Goal: Transaction & Acquisition: Purchase product/service

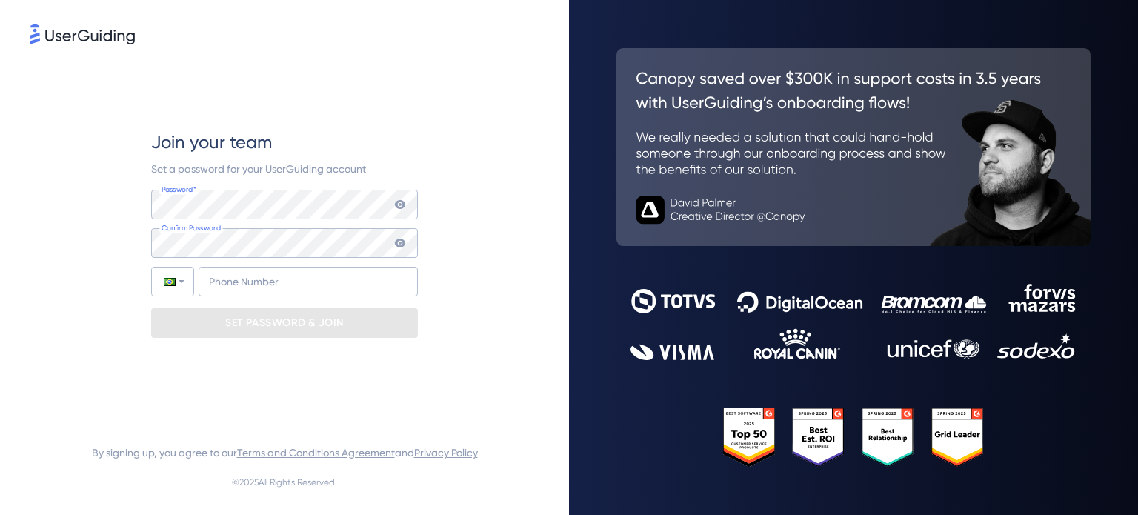
click at [400, 162] on div "Set a password for your UserGuiding account" at bounding box center [284, 169] width 267 height 18
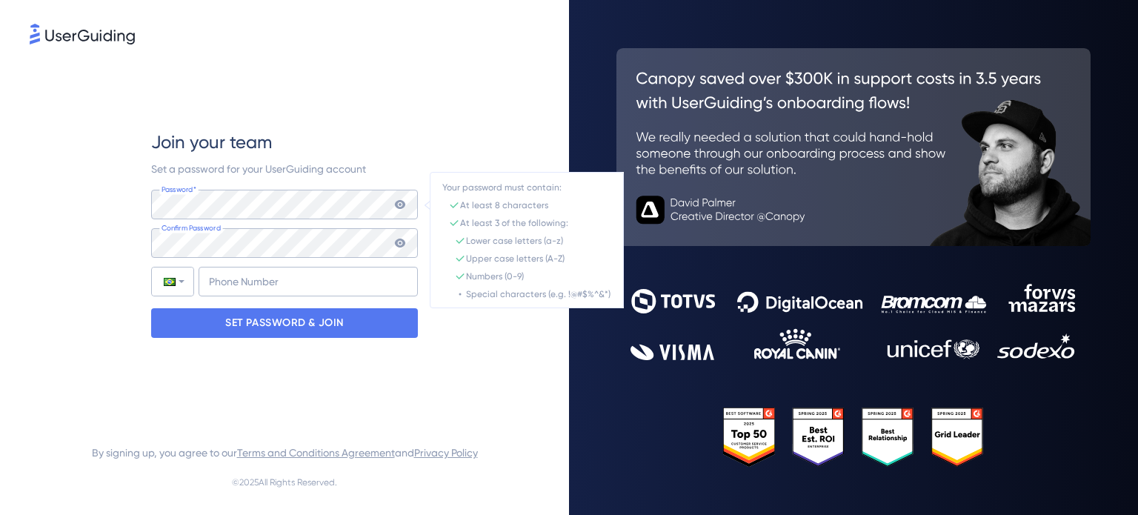
click at [399, 206] on icon at bounding box center [400, 205] width 12 height 12
click at [522, 99] on div "Join your team Set a password for your UserGuiding account Password* Your passw…" at bounding box center [285, 233] width 510 height 373
click at [219, 282] on input "+55" at bounding box center [308, 282] width 219 height 30
click at [233, 279] on input "+55" at bounding box center [308, 282] width 219 height 30
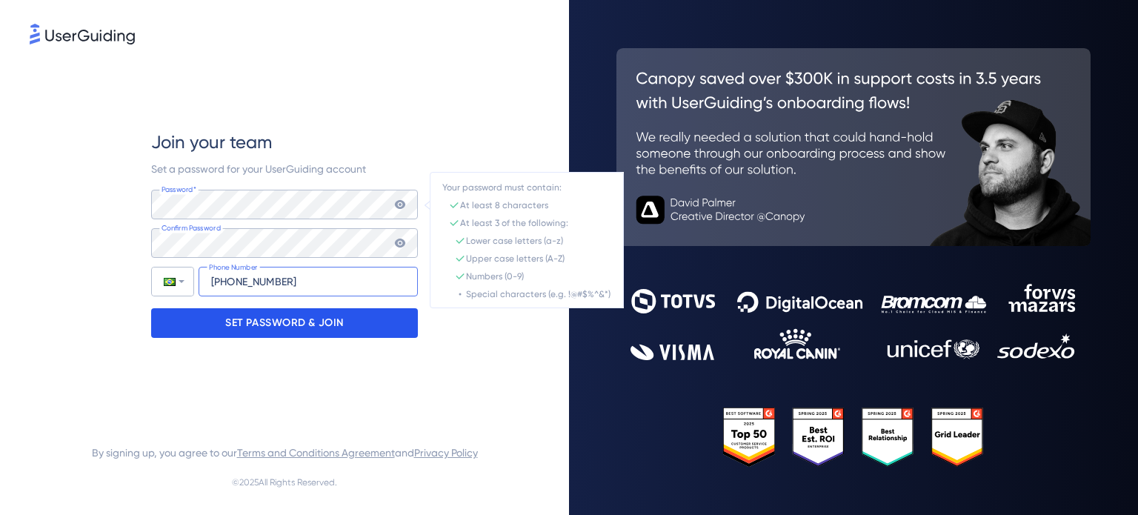
type input "[PHONE_NUMBER]"
click at [326, 325] on p "SET PASSWORD & JOIN" at bounding box center [284, 323] width 119 height 24
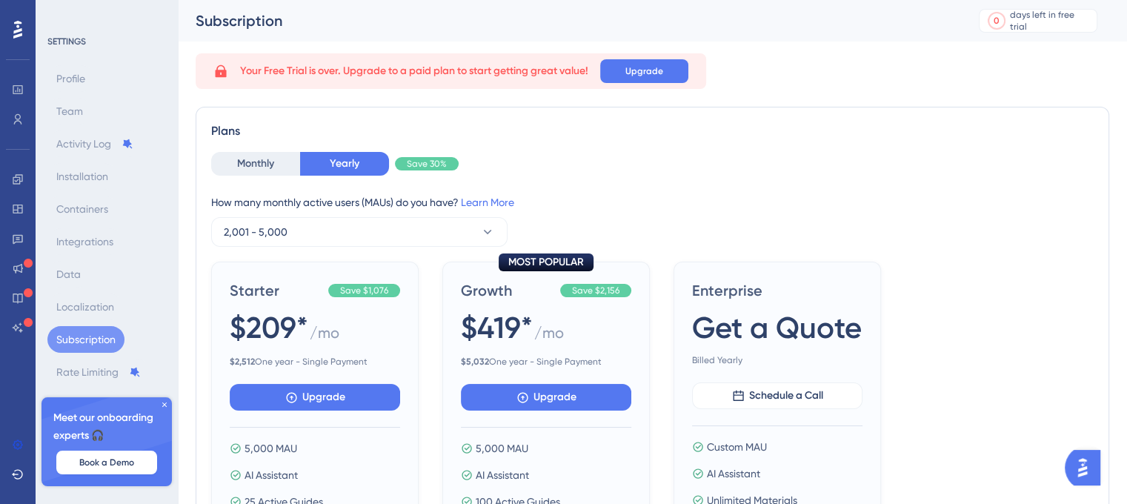
click at [786, 64] on div "Your Free Trial is over. Upgrade to a paid plan to start getting great value! U…" at bounding box center [653, 71] width 914 height 36
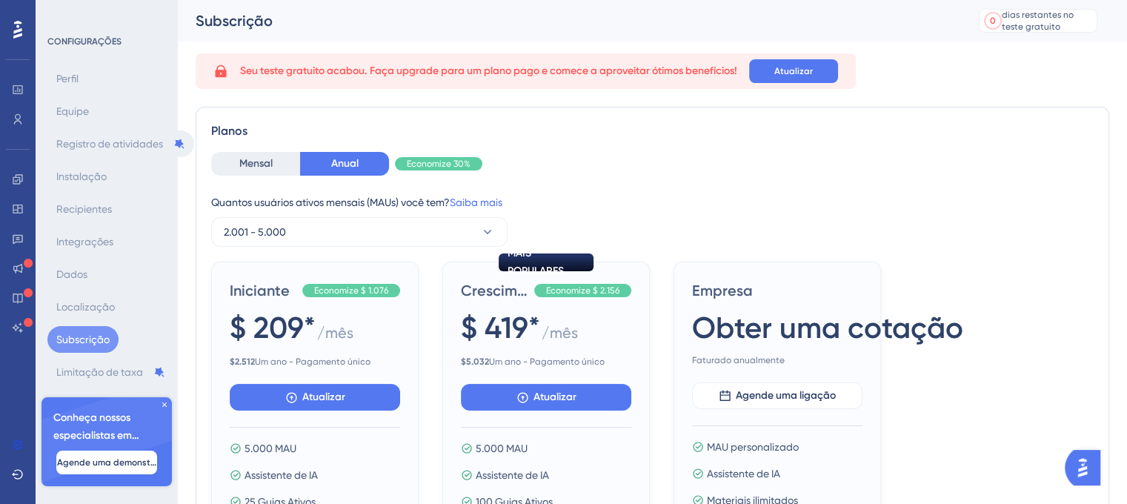
click at [948, 87] on div "Seu teste gratuito acabou. Faça upgrade para um plano pago e comece a aproveita…" at bounding box center [653, 71] width 914 height 36
click at [259, 168] on font "Mensal" at bounding box center [255, 163] width 33 height 13
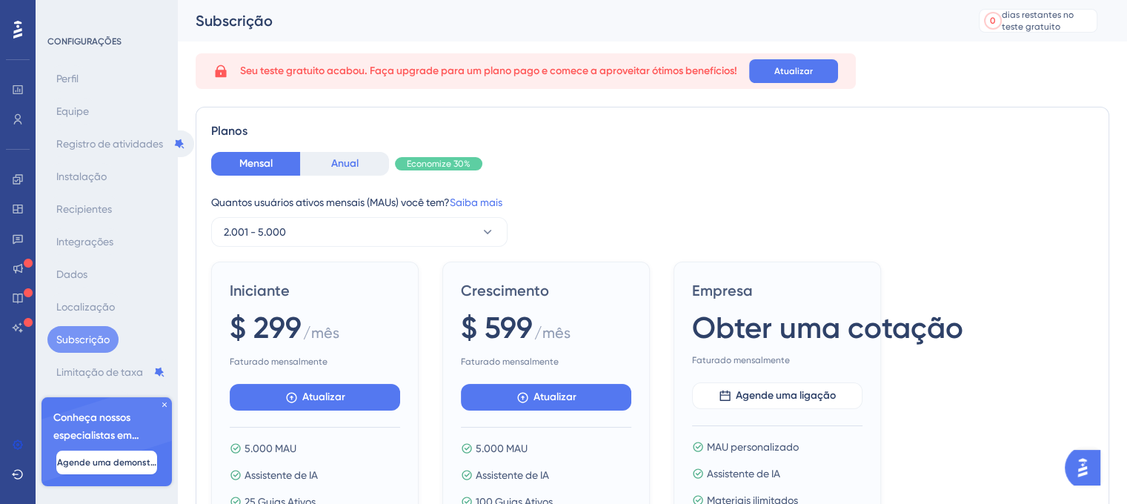
click at [329, 159] on button "Anual" at bounding box center [344, 164] width 89 height 24
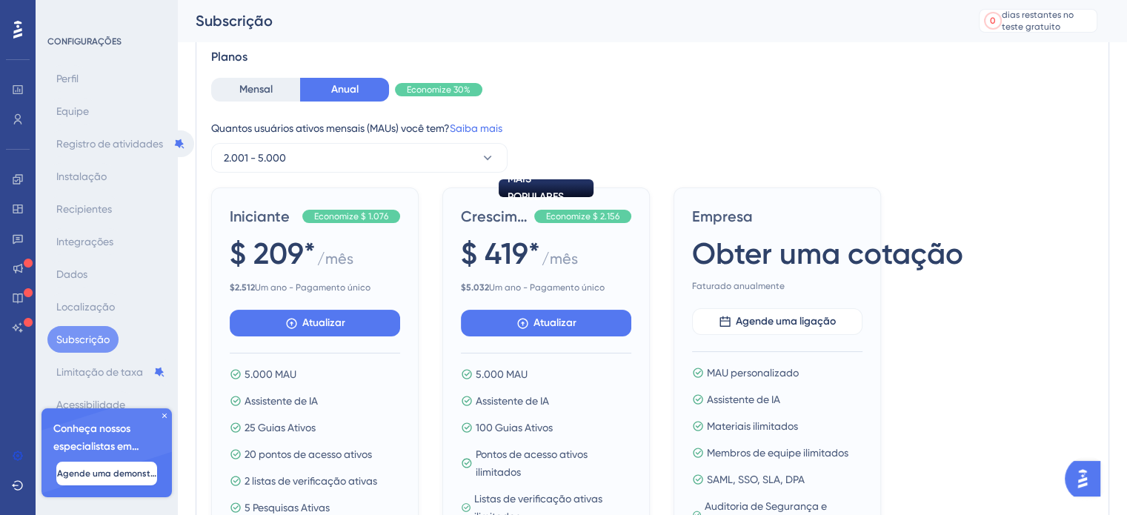
scroll to position [121, 0]
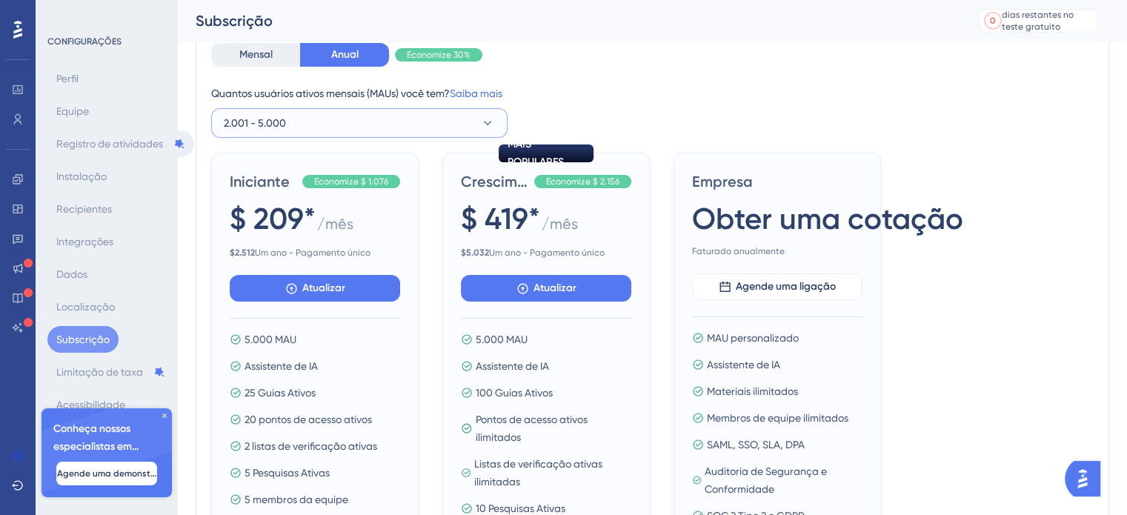
click at [366, 122] on button "2.001 - 5.000" at bounding box center [359, 123] width 296 height 30
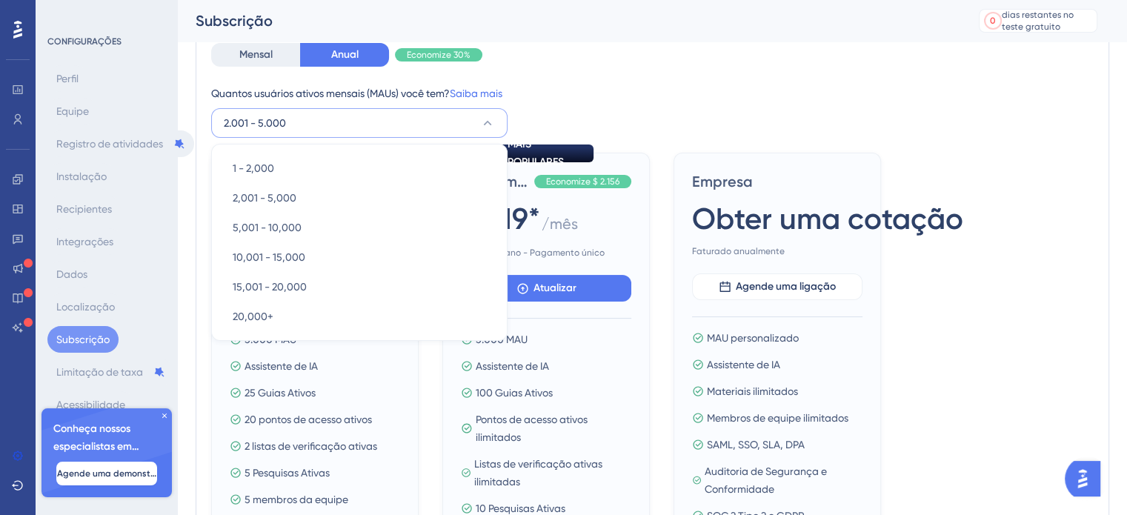
scroll to position [105, 0]
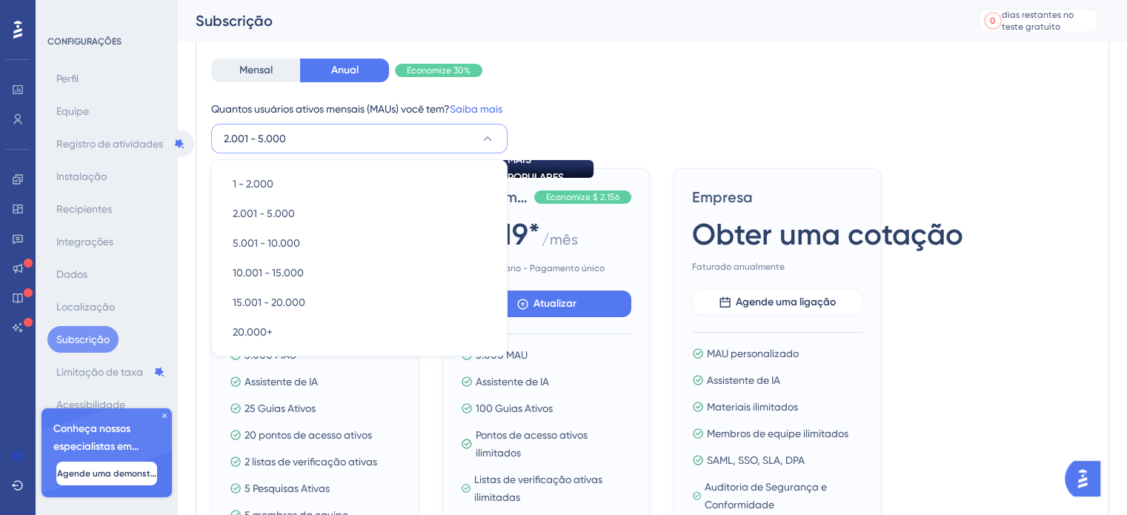
click at [548, 102] on div "Quantos usuários ativos mensais ([PERSON_NAME]) você tem? Saiba mais" at bounding box center [652, 109] width 883 height 18
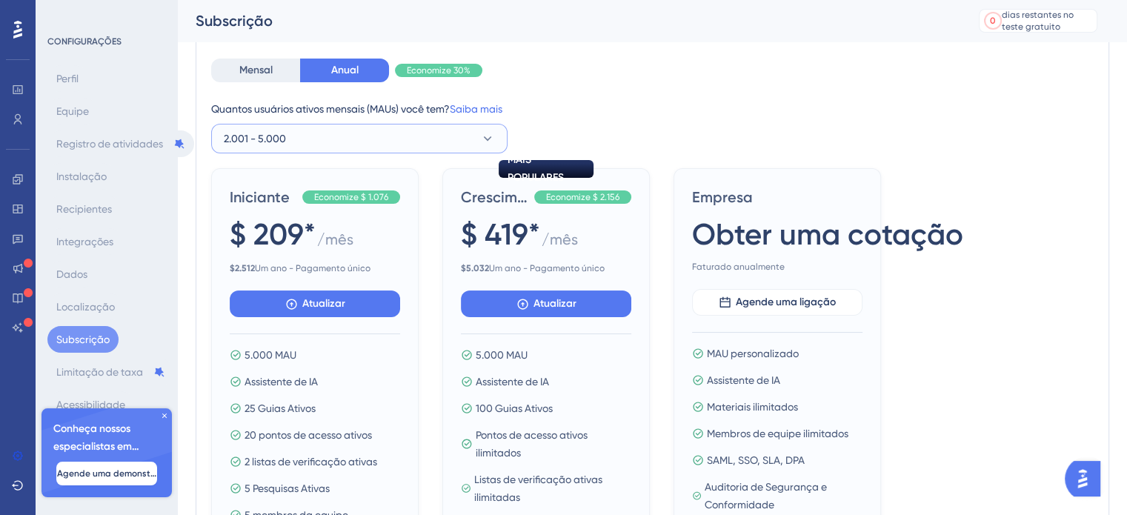
click at [497, 141] on button "2.001 - 5.000" at bounding box center [359, 139] width 296 height 30
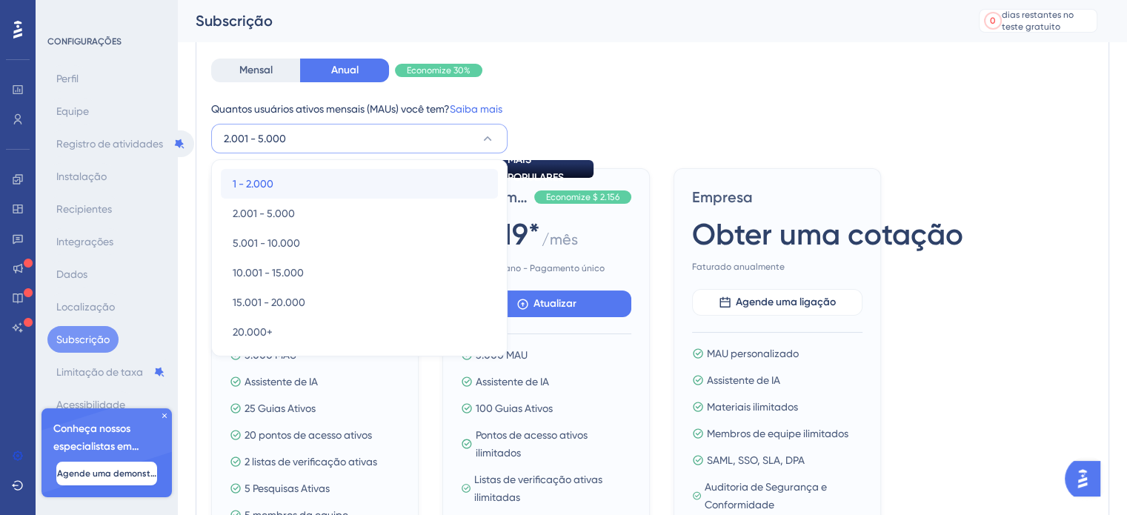
click at [308, 177] on div "1 - 2.000 1 - 2.000" at bounding box center [359, 184] width 253 height 30
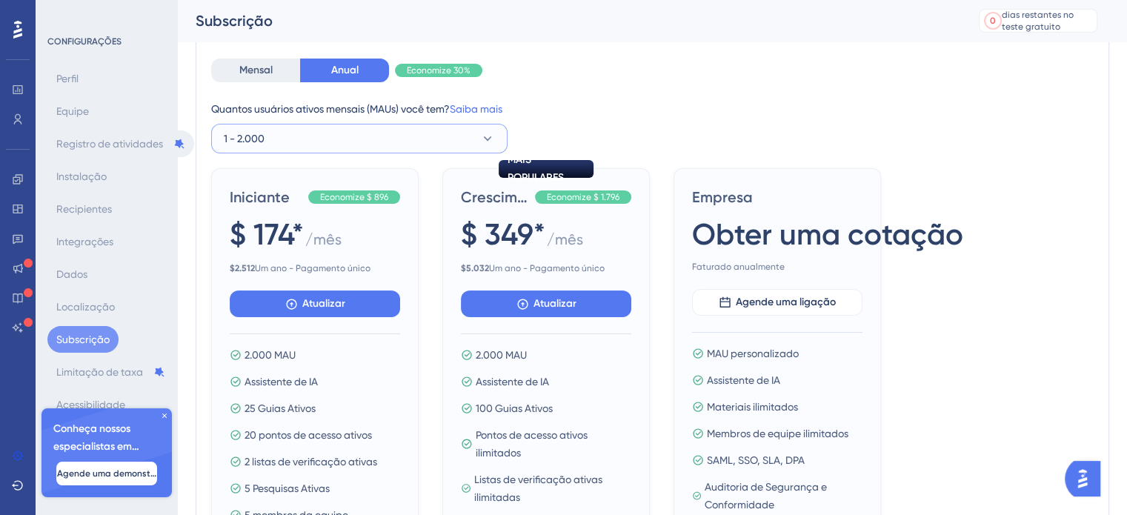
click at [483, 130] on button "1 - 2.000" at bounding box center [359, 139] width 296 height 30
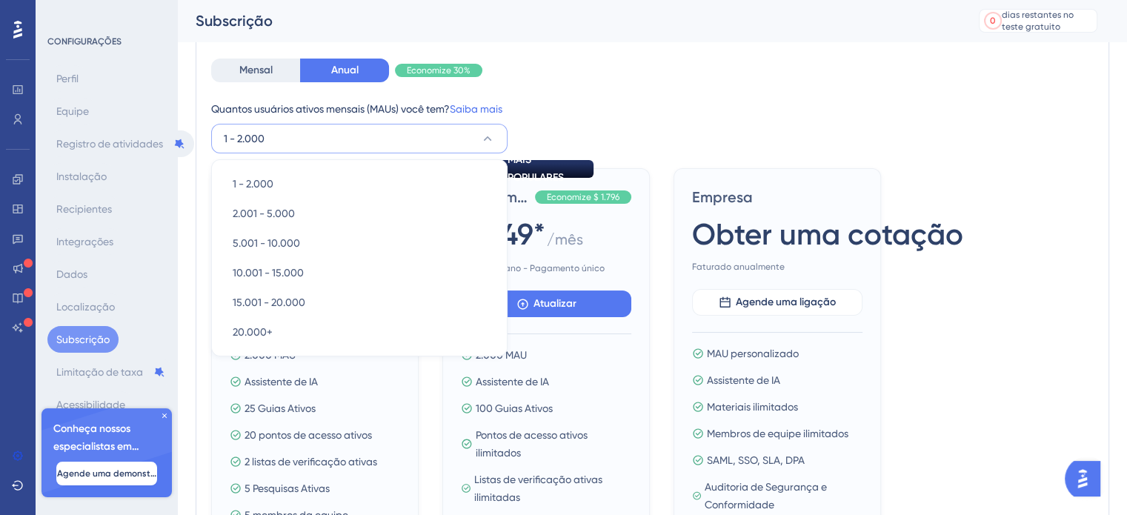
click at [483, 130] on button "1 - 2.000" at bounding box center [359, 139] width 296 height 30
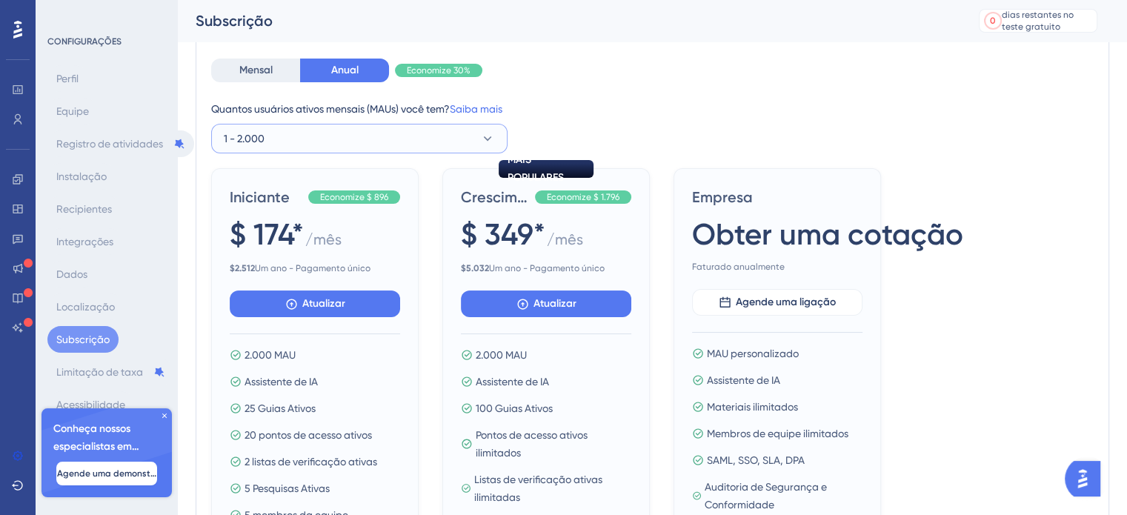
click at [492, 139] on icon at bounding box center [487, 138] width 15 height 15
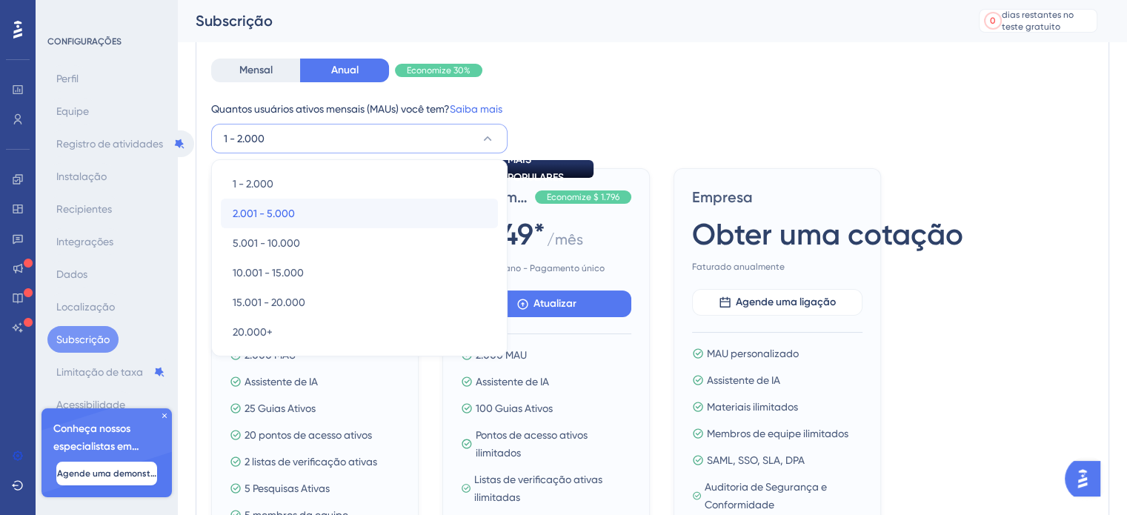
click at [285, 210] on font "2.001 - 5.000" at bounding box center [264, 214] width 62 height 12
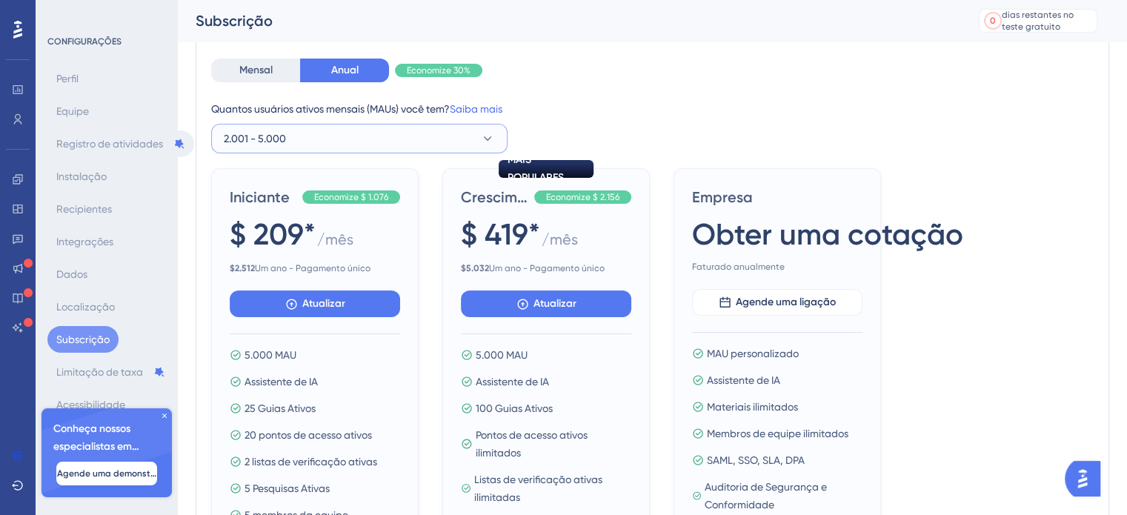
click at [489, 136] on icon at bounding box center [487, 138] width 15 height 15
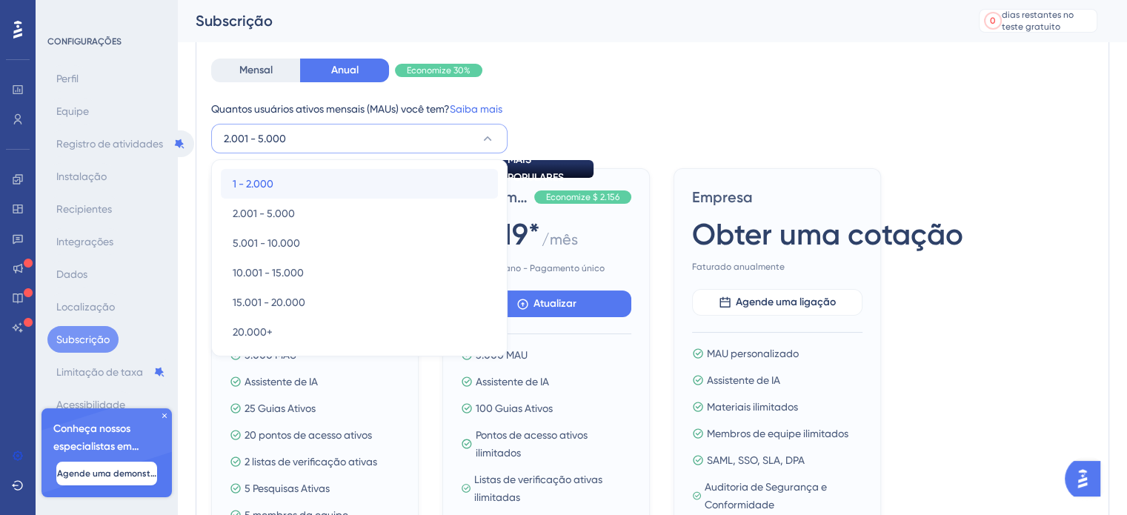
click at [326, 175] on div "1 - 2.000 1 - 2.000" at bounding box center [359, 184] width 253 height 30
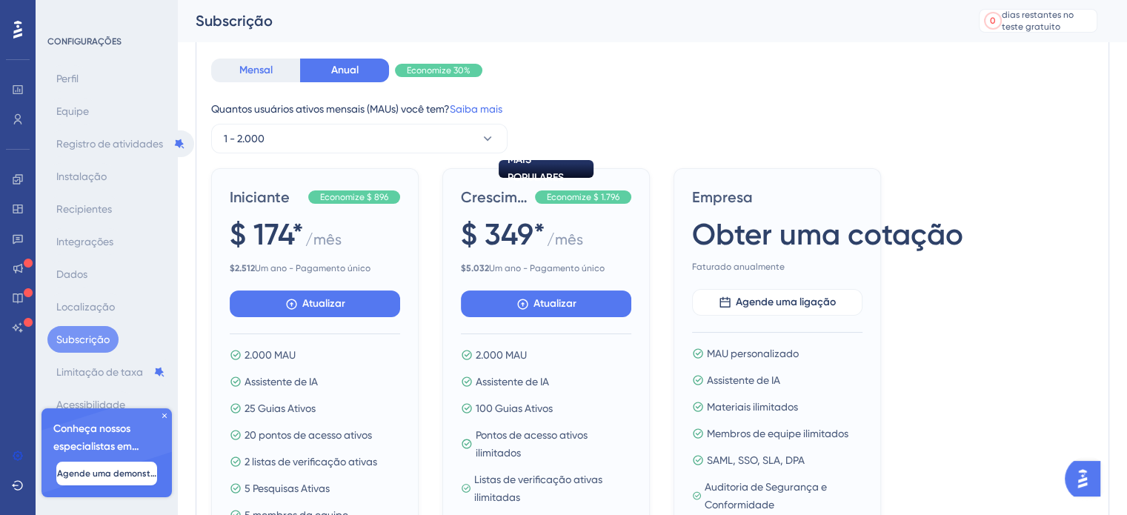
click at [263, 73] on font "Mensal" at bounding box center [255, 70] width 33 height 13
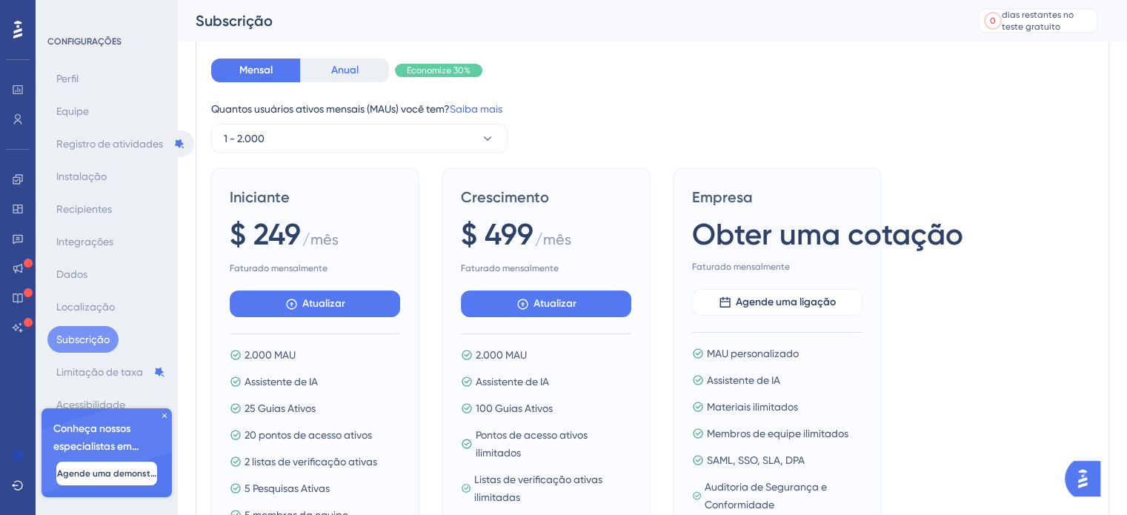
click at [333, 67] on font "Anual" at bounding box center [344, 70] width 27 height 13
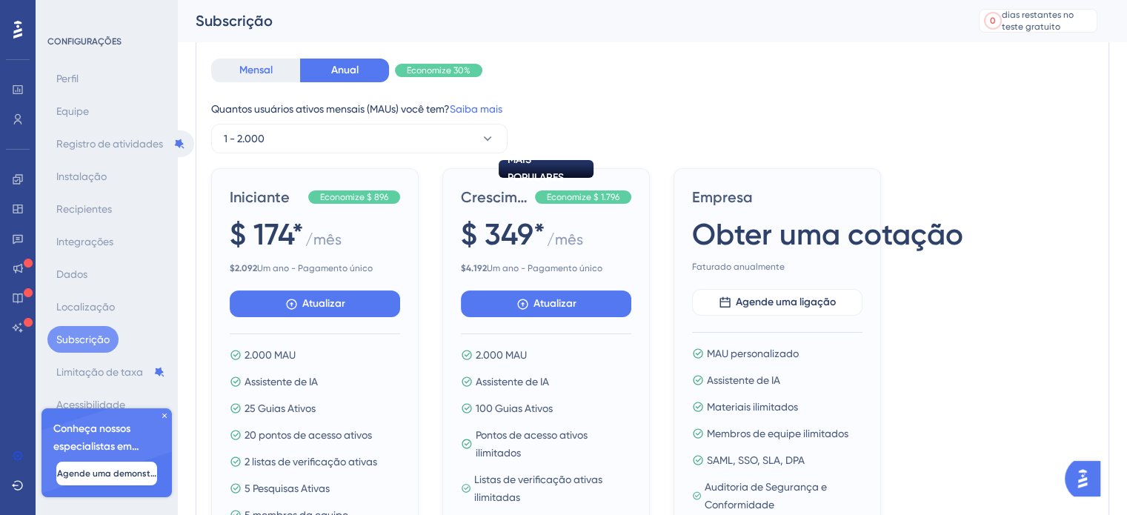
click at [260, 70] on font "Mensal" at bounding box center [255, 70] width 33 height 13
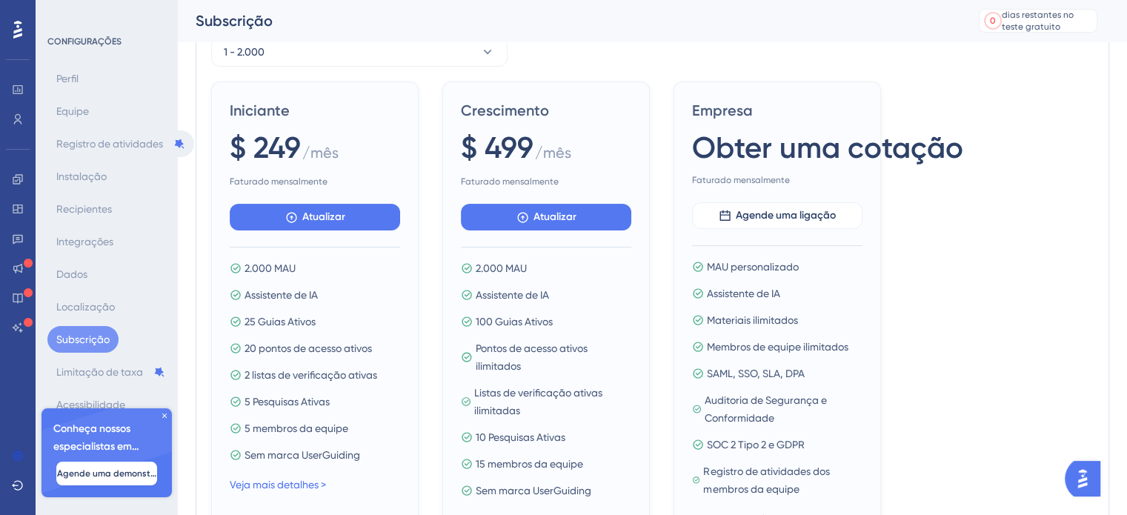
scroll to position [193, 0]
click at [328, 217] on font "Atualizar" at bounding box center [323, 216] width 43 height 13
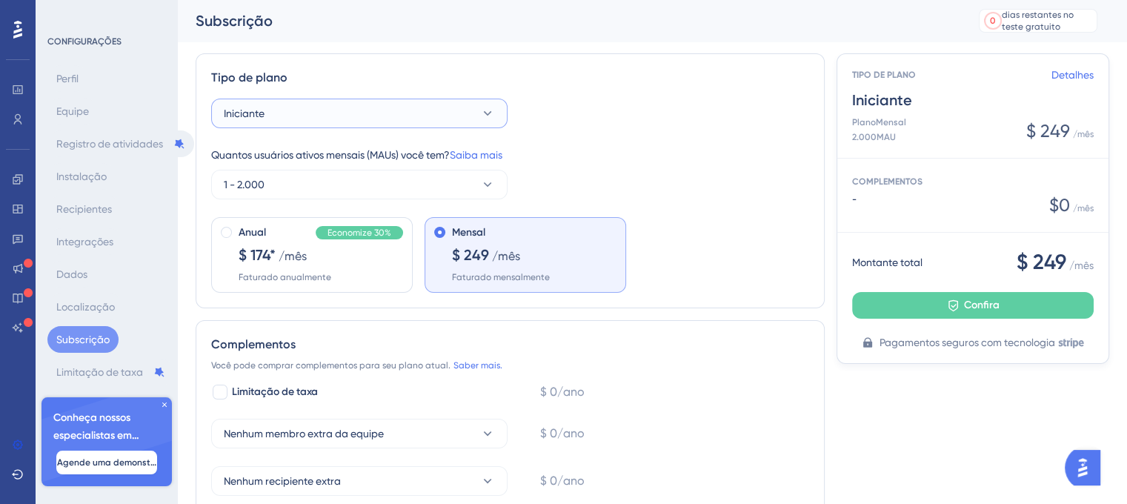
click at [489, 125] on button "Iniciante" at bounding box center [359, 114] width 296 height 30
click at [485, 174] on button "1 - 2.000" at bounding box center [359, 185] width 296 height 30
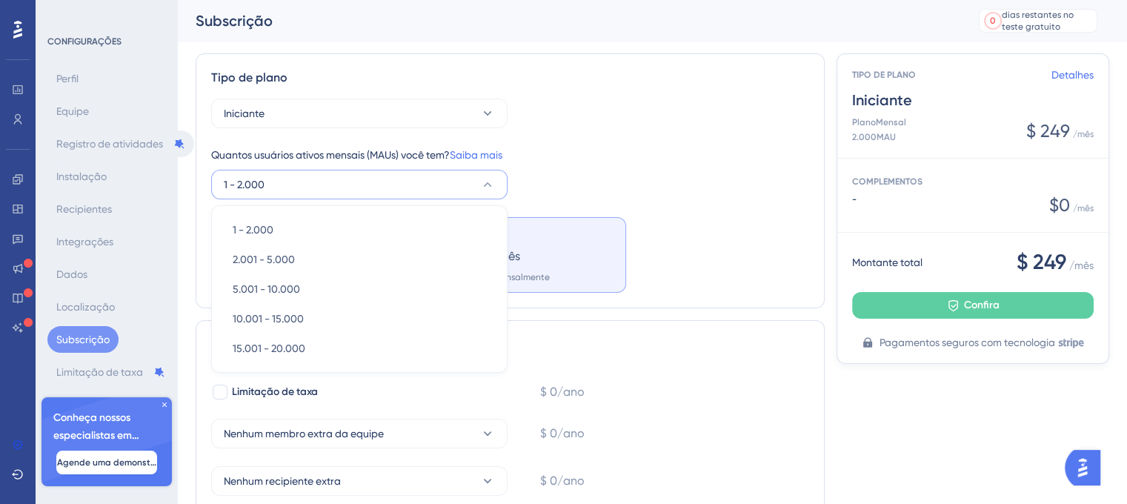
scroll to position [36, 0]
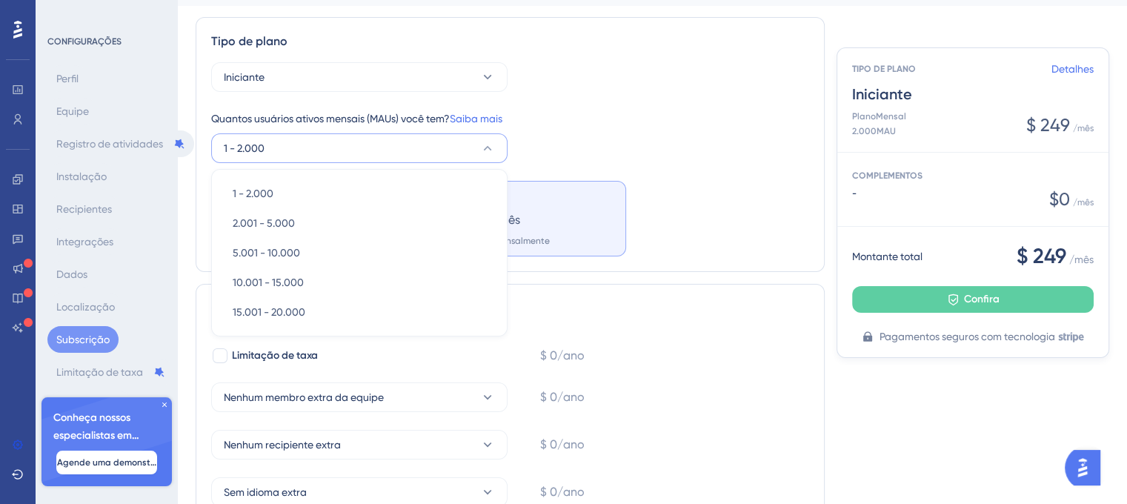
click at [486, 150] on icon at bounding box center [487, 148] width 15 height 15
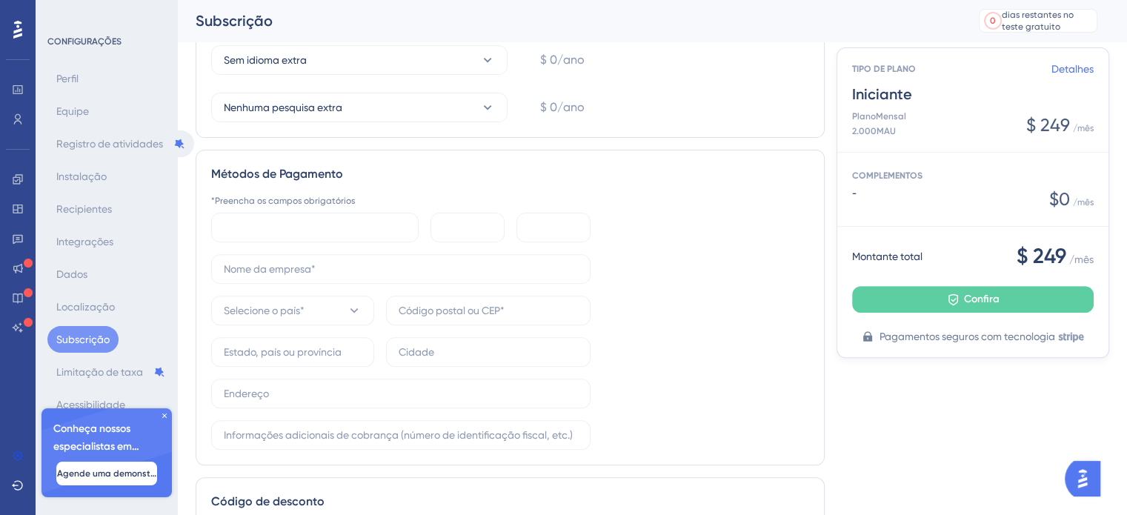
scroll to position [489, 0]
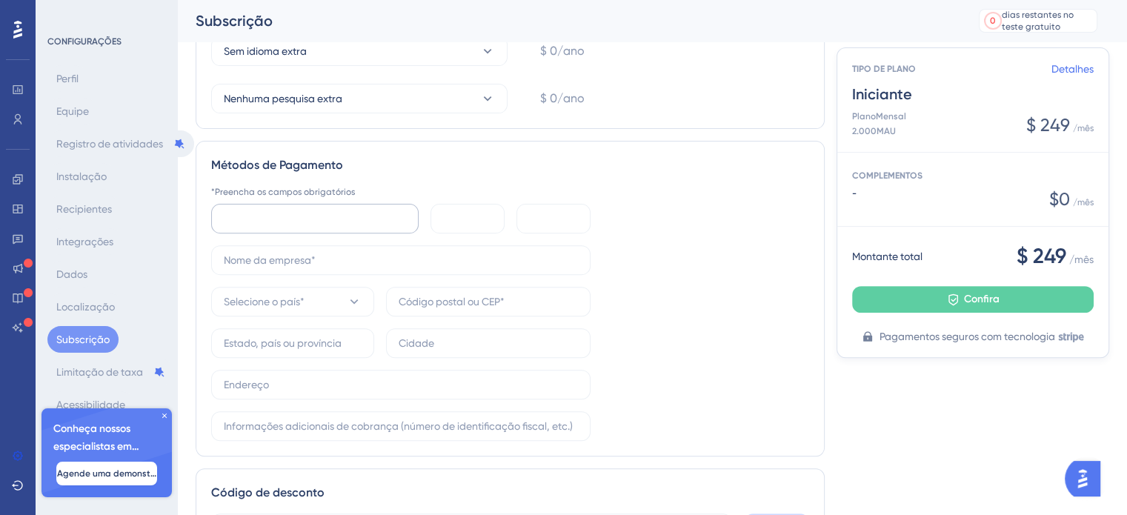
click at [321, 227] on div at bounding box center [315, 219] width 208 height 30
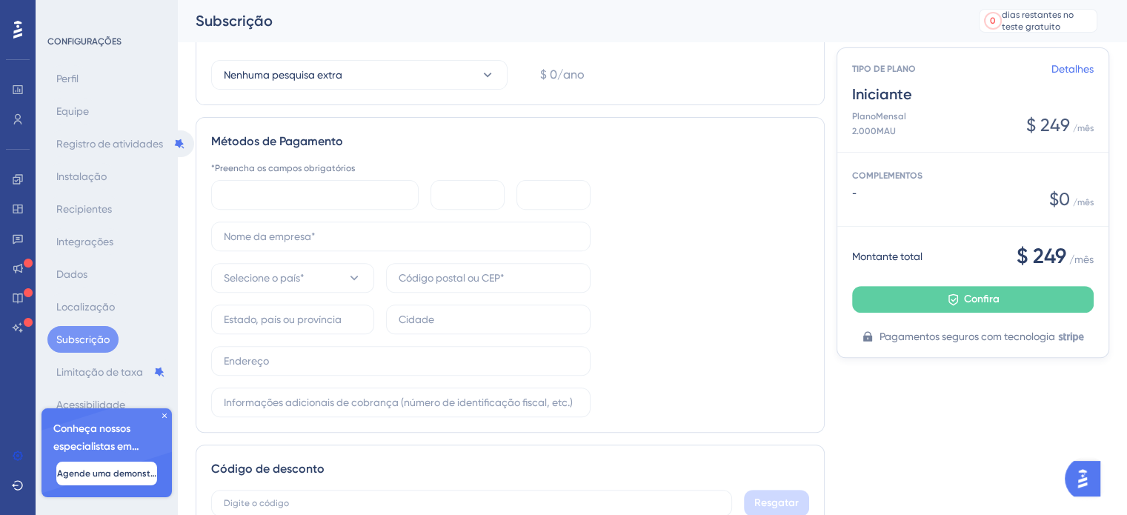
scroll to position [517, 0]
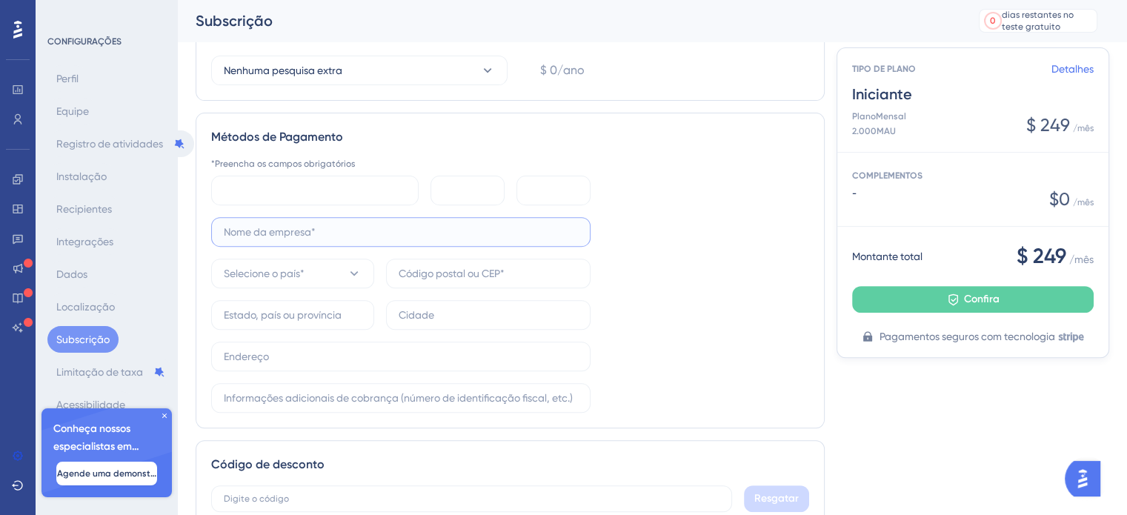
click at [290, 235] on input "text" at bounding box center [401, 232] width 354 height 16
type input "S"
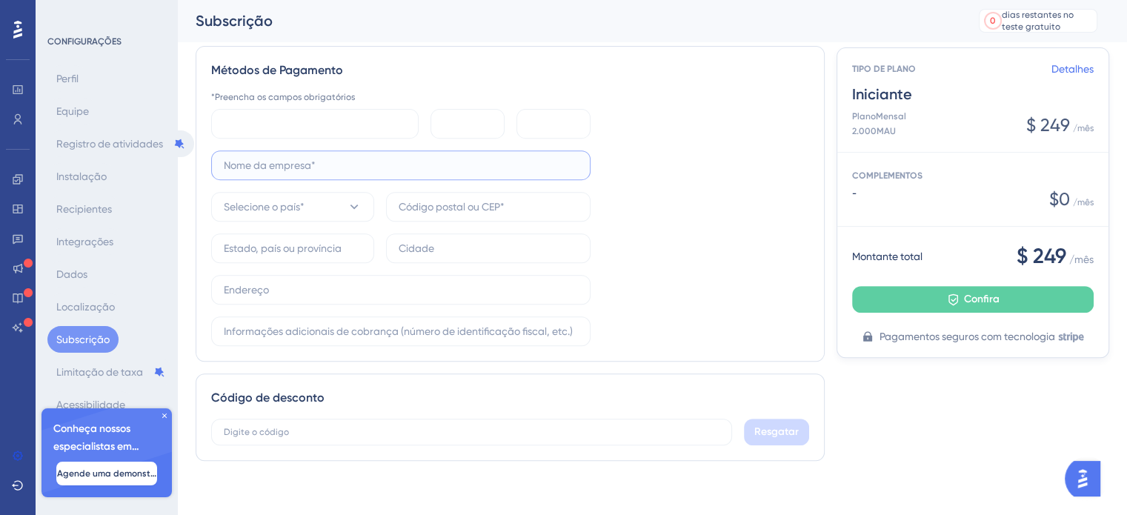
scroll to position [587, 0]
click at [657, 191] on div "*Preencha os [PERSON_NAME] obrigatórios Selecione o país*" at bounding box center [510, 215] width 598 height 255
click at [356, 162] on input "text" at bounding box center [401, 162] width 354 height 16
type input "LIGUE LEAD"
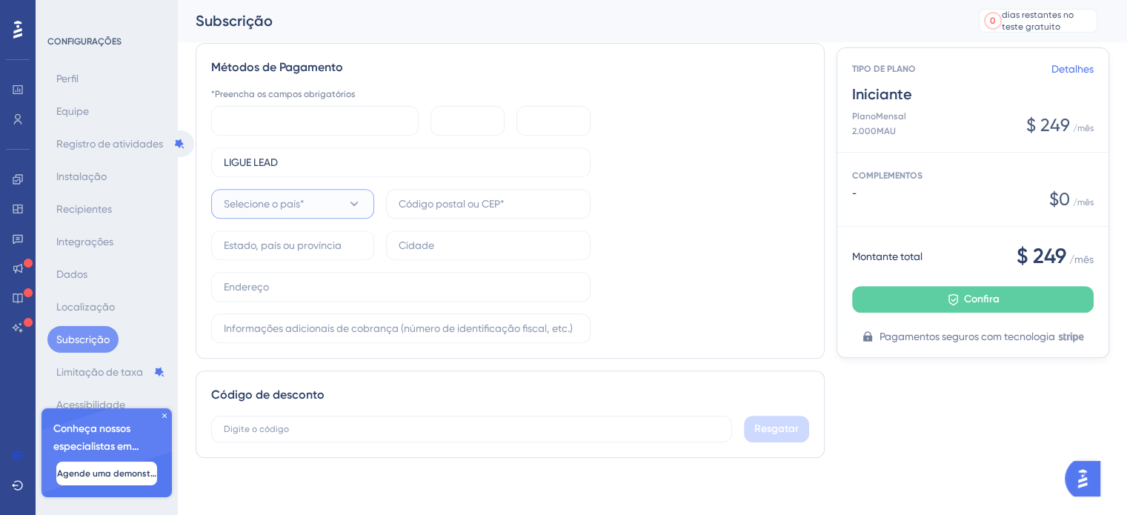
click at [314, 204] on button "Selecione o país*" at bounding box center [292, 204] width 163 height 30
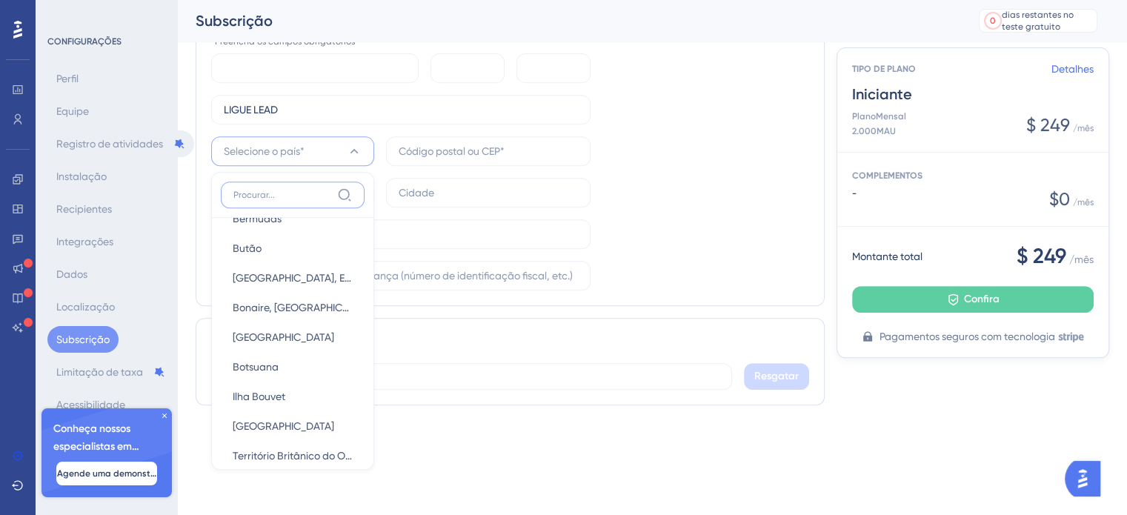
scroll to position [802, 0]
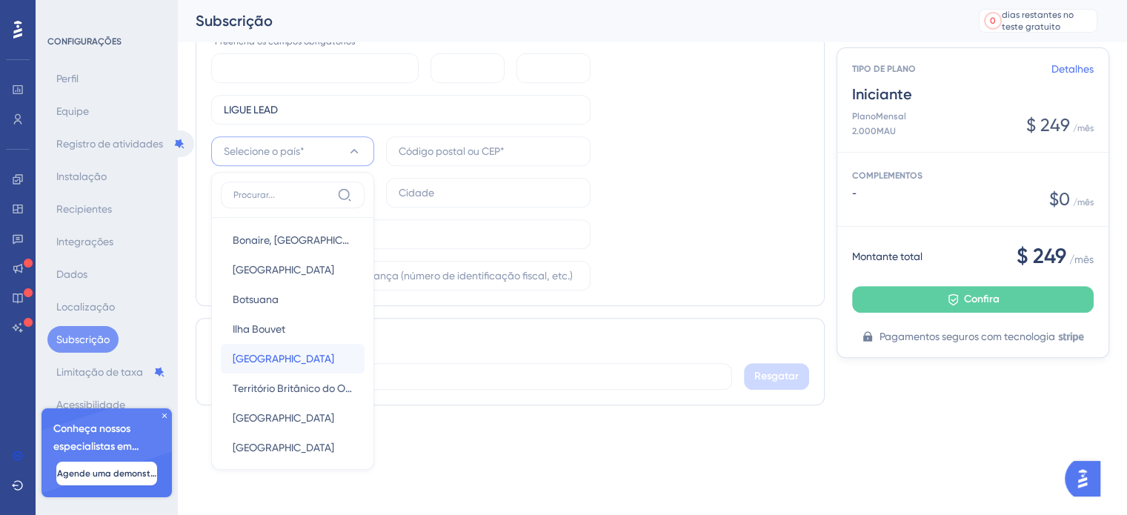
click at [261, 355] on div "Brasil [GEOGRAPHIC_DATA]" at bounding box center [293, 359] width 120 height 30
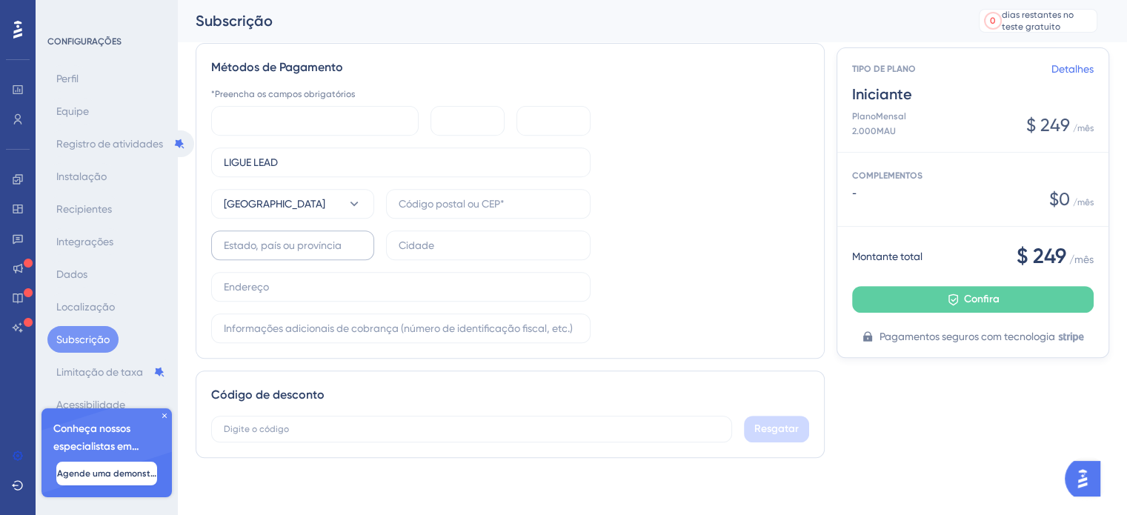
click at [315, 257] on label at bounding box center [292, 245] width 163 height 30
click at [315, 253] on input "text" at bounding box center [293, 245] width 138 height 16
type input "s"
type input "A"
type input "[GEOGRAPHIC_DATA]"
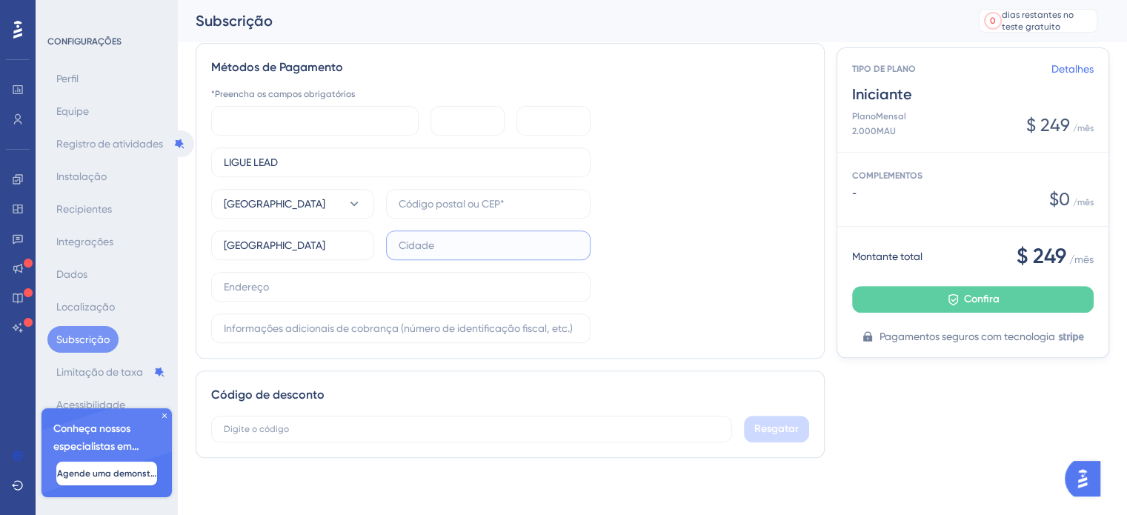
click at [405, 250] on input "text" at bounding box center [488, 245] width 179 height 16
type input "Campinas"
click at [471, 201] on input "text" at bounding box center [488, 204] width 179 height 16
type input "13086902"
click at [355, 293] on label at bounding box center [400, 287] width 379 height 30
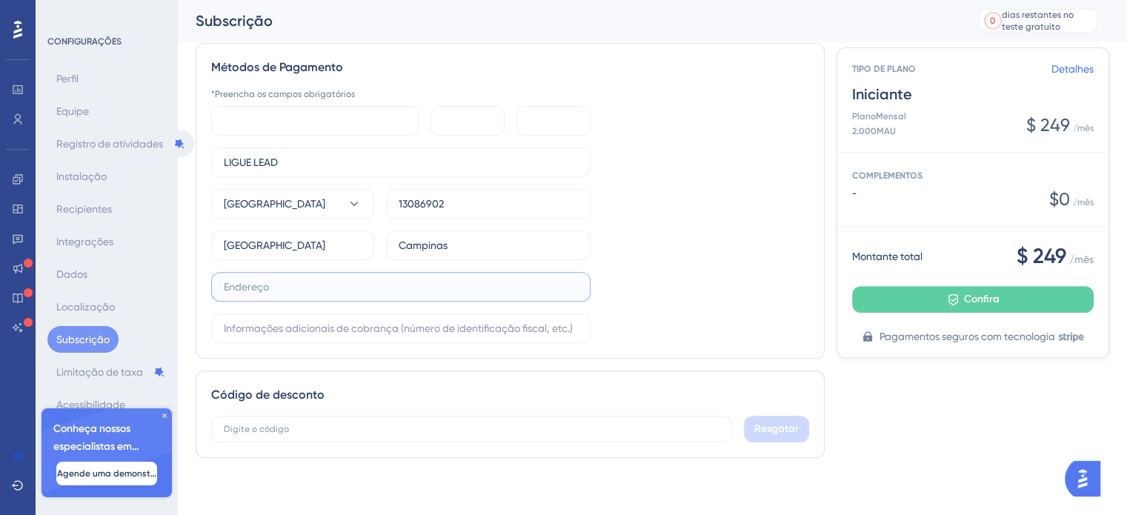
click at [355, 293] on input "text" at bounding box center [401, 287] width 354 height 16
type input "[PERSON_NAME][STREET_ADDRESS][PERSON_NAME]"
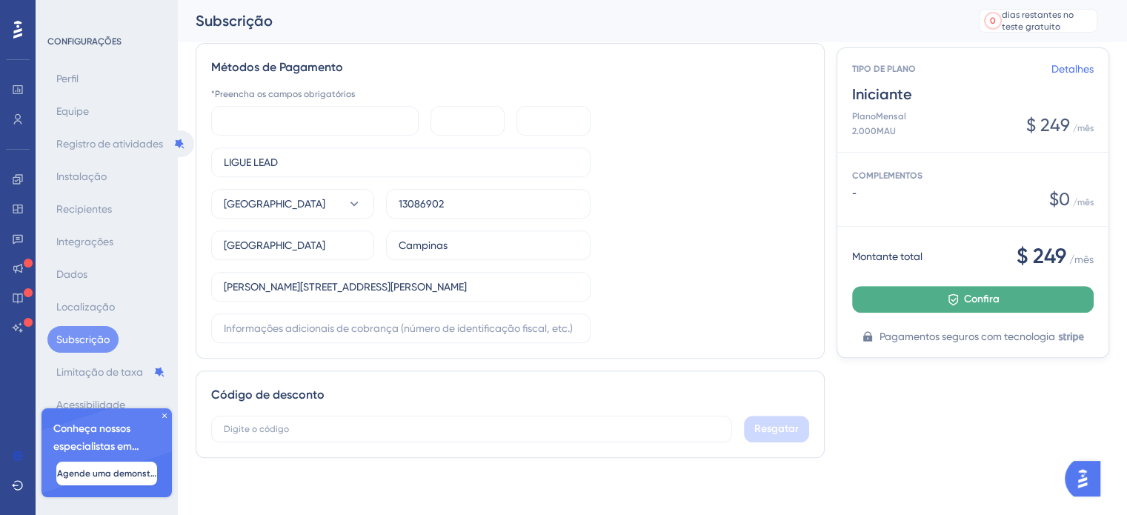
click at [938, 313] on button "Confira" at bounding box center [973, 299] width 242 height 27
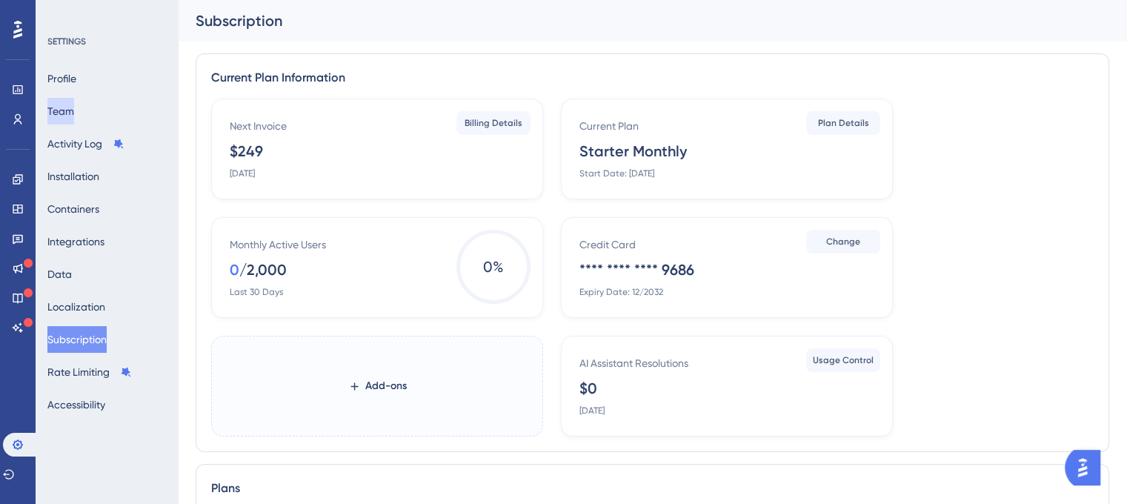
click at [74, 113] on button "Team" at bounding box center [60, 111] width 27 height 27
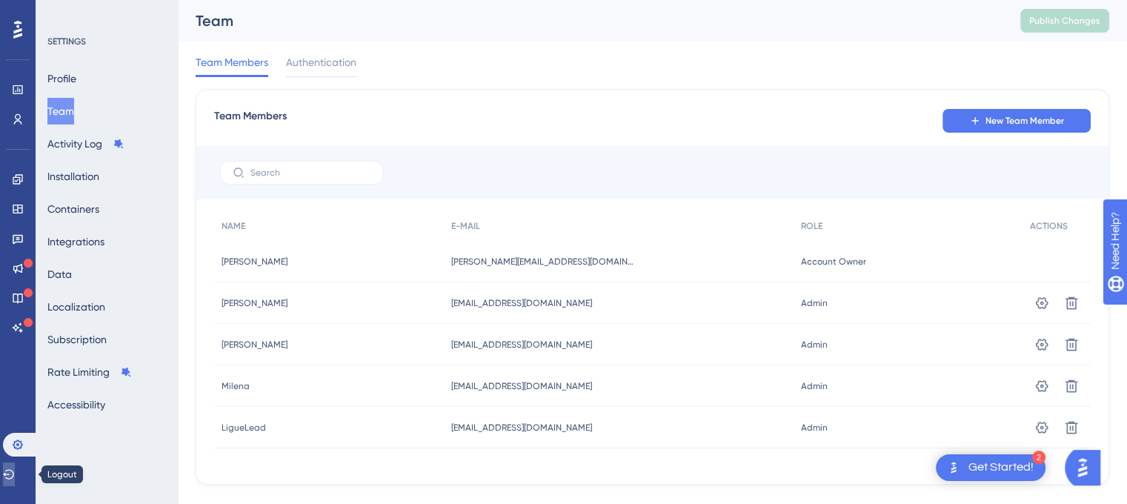
click at [14, 474] on icon at bounding box center [8, 474] width 11 height 10
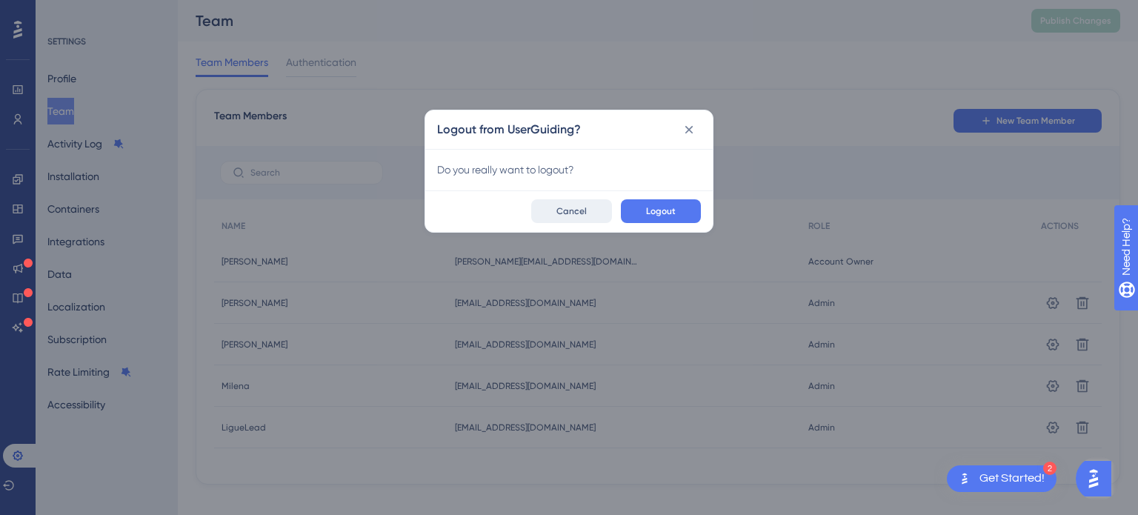
click at [583, 201] on button "Cancel" at bounding box center [571, 211] width 81 height 24
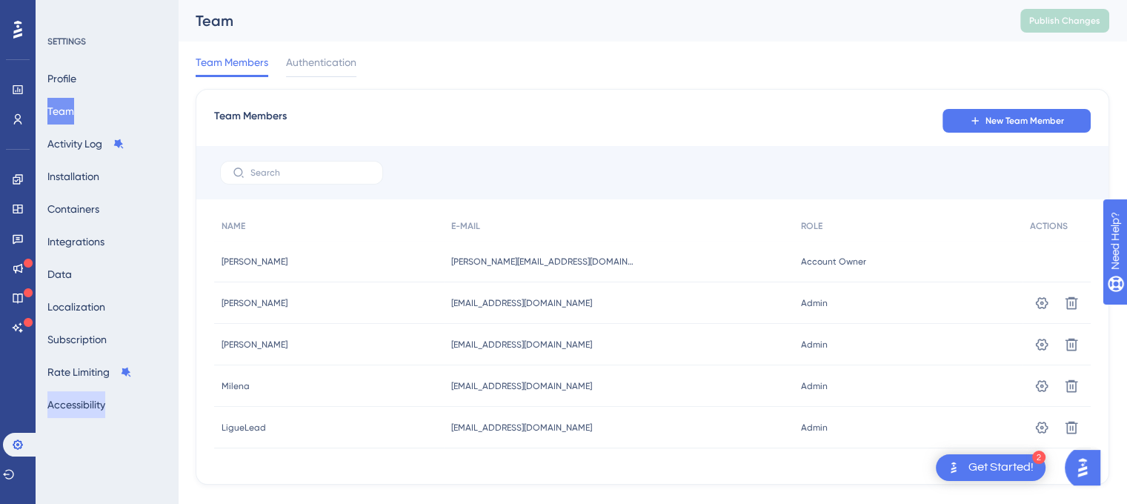
click at [97, 402] on button "Accessibility" at bounding box center [76, 404] width 58 height 27
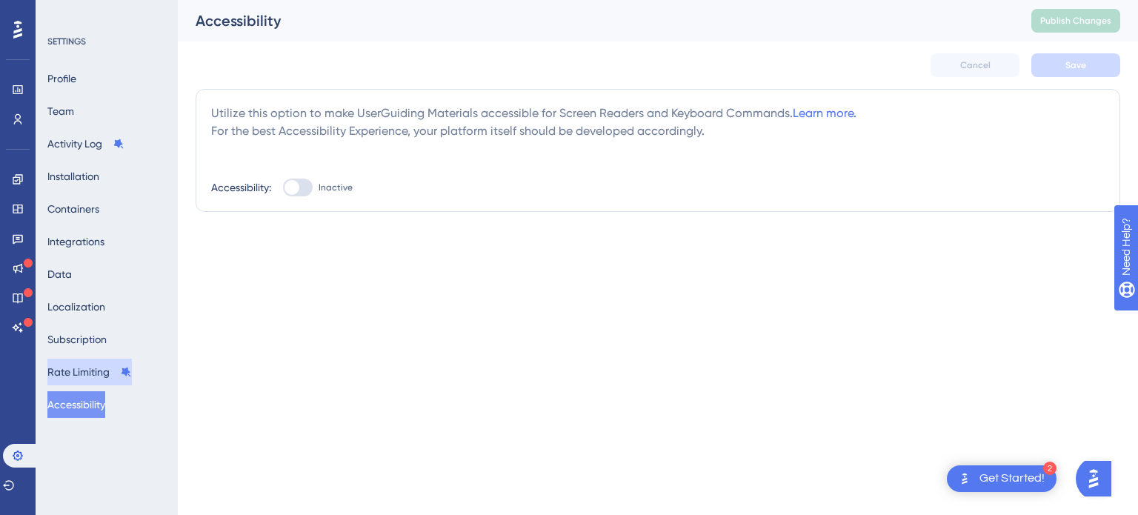
click at [99, 366] on button "Rate Limiting" at bounding box center [89, 372] width 84 height 27
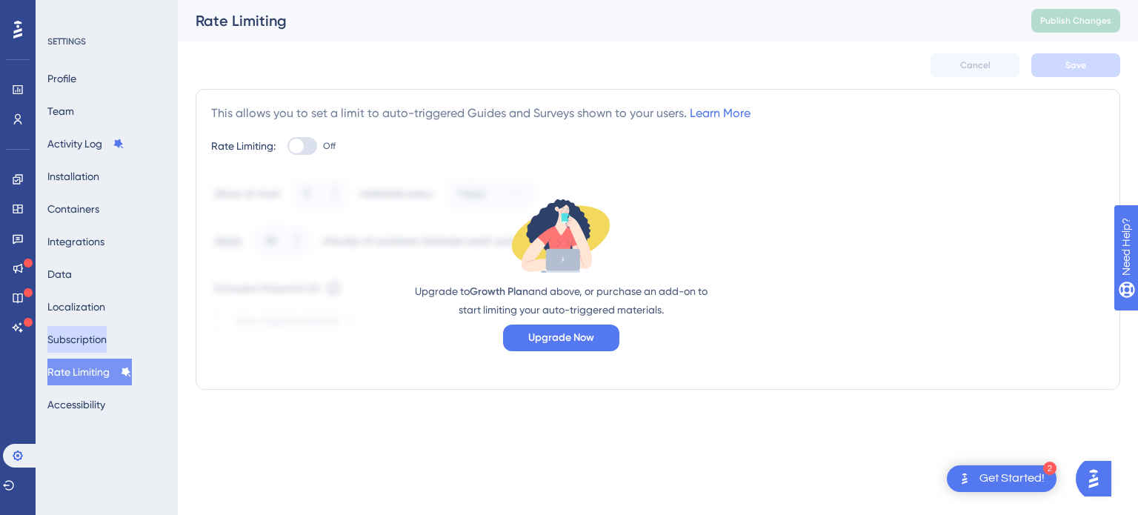
click at [100, 345] on button "Subscription" at bounding box center [76, 339] width 59 height 27
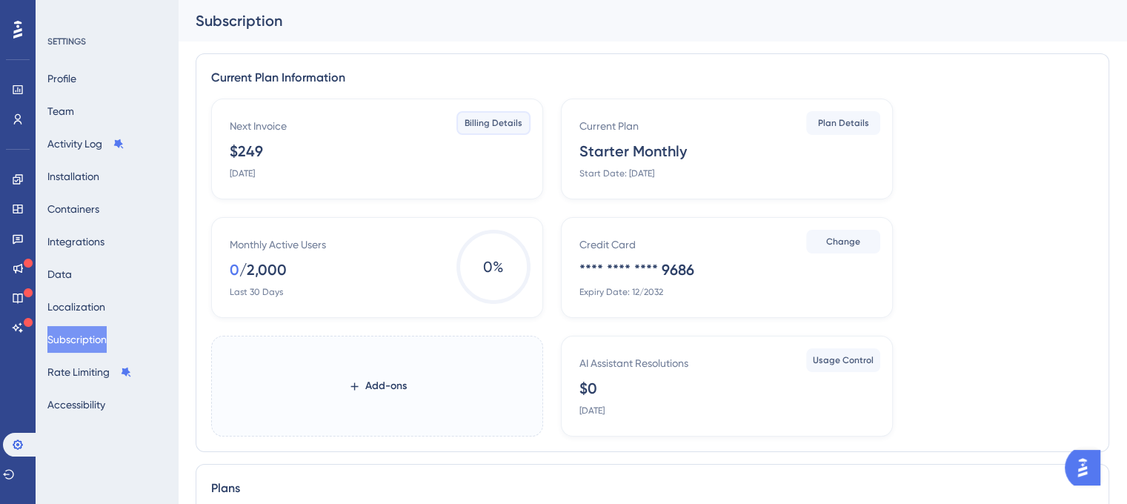
click at [480, 121] on span "Billing Details" at bounding box center [494, 123] width 58 height 12
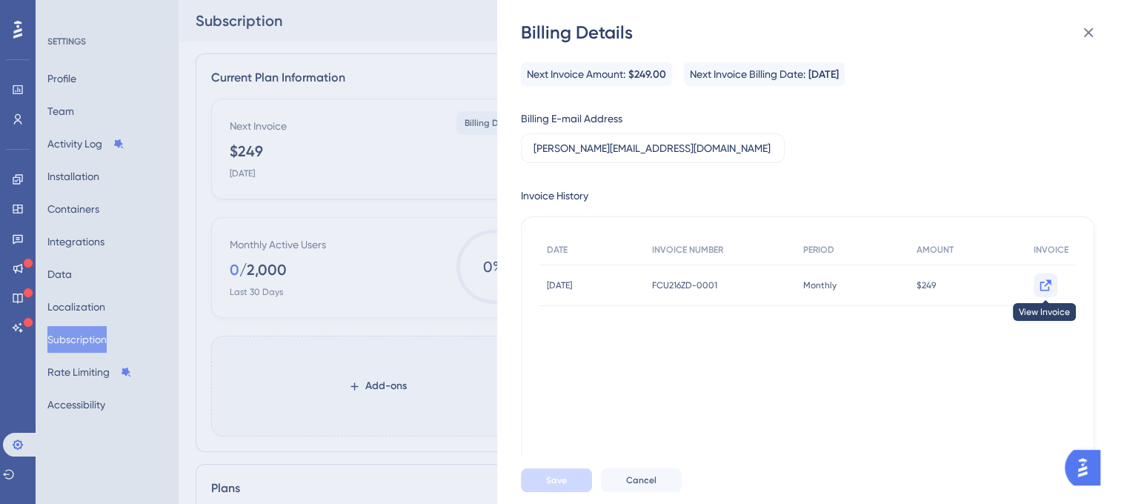
click at [1041, 281] on icon at bounding box center [1045, 285] width 15 height 15
click at [18, 475] on div "Billing Details Next Invoice Amount: $249.00 Next Invoice Billing Date: October…" at bounding box center [563, 252] width 1127 height 504
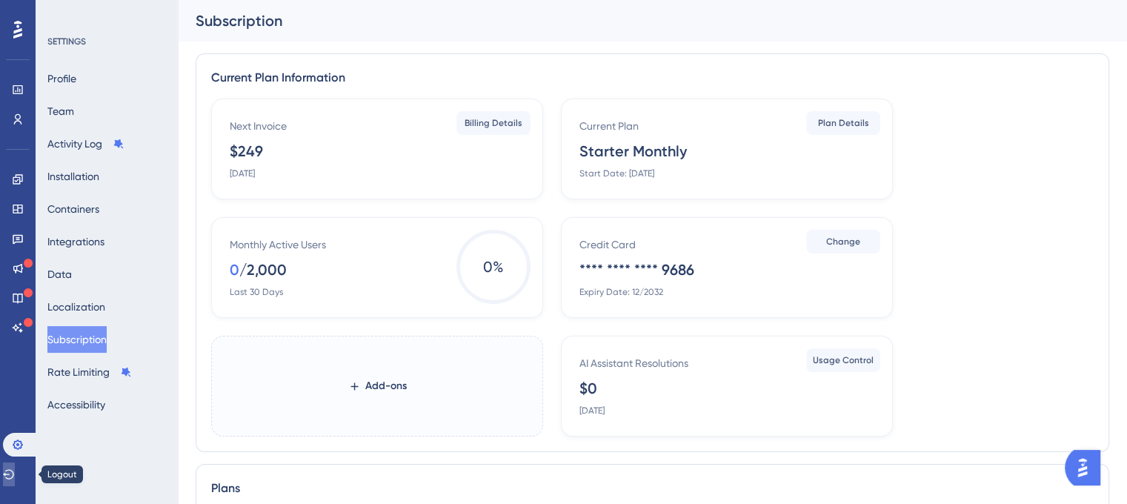
click at [15, 475] on icon at bounding box center [9, 474] width 12 height 12
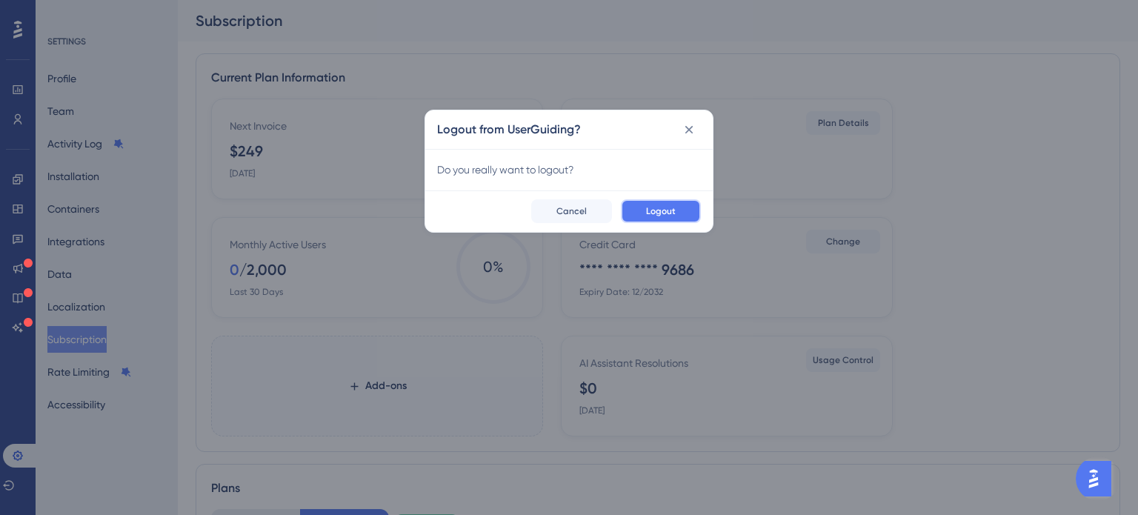
click at [638, 217] on button "Logout" at bounding box center [661, 211] width 80 height 24
